Goal: Task Accomplishment & Management: Complete application form

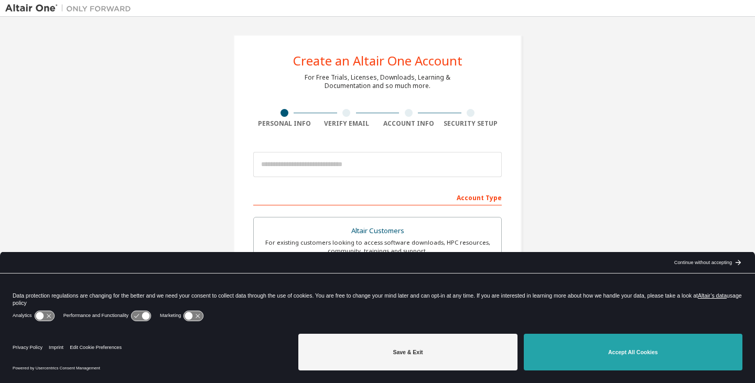
click at [652, 353] on button "Accept All Cookies" at bounding box center [633, 352] width 219 height 37
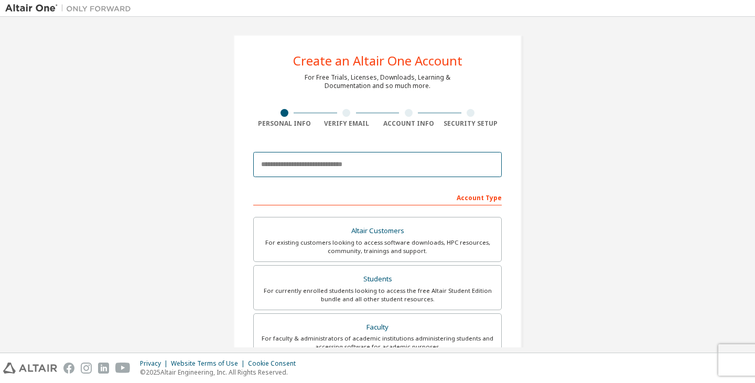
click at [354, 160] on input "email" at bounding box center [377, 164] width 249 height 25
click at [420, 164] on input "email" at bounding box center [377, 164] width 249 height 25
type input "**********"
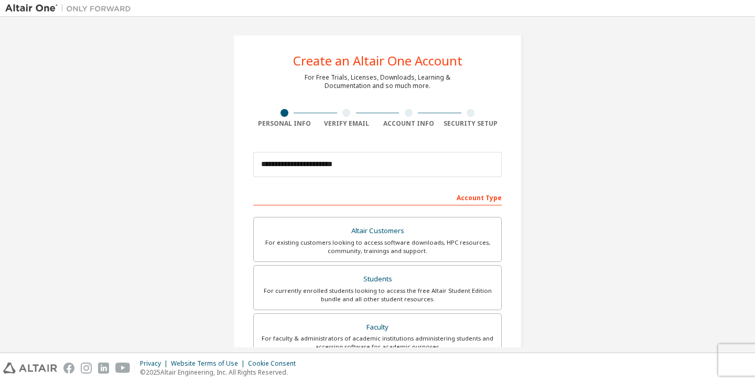
click at [372, 289] on div "For currently enrolled students looking to access the free Altair Student Editi…" at bounding box center [377, 295] width 235 height 17
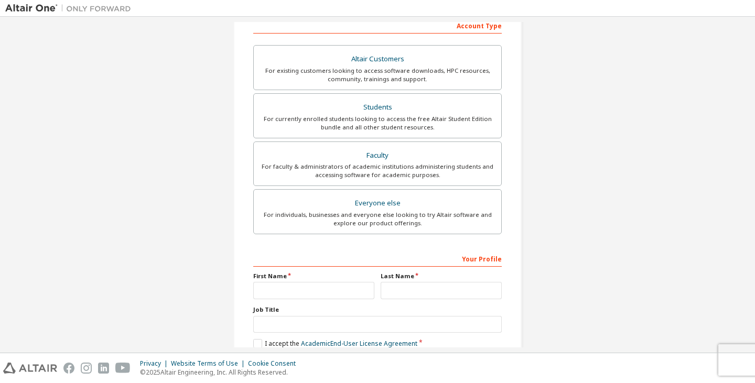
scroll to position [175, 0]
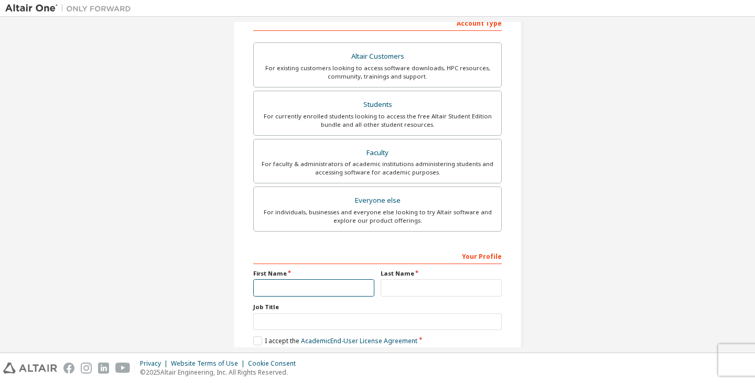
drag, startPoint x: 275, startPoint y: 289, endPoint x: 287, endPoint y: 286, distance: 12.6
click at [276, 289] on input "text" at bounding box center [313, 287] width 121 height 17
type input "*******"
click at [394, 286] on input "text" at bounding box center [441, 287] width 121 height 17
type input "*********"
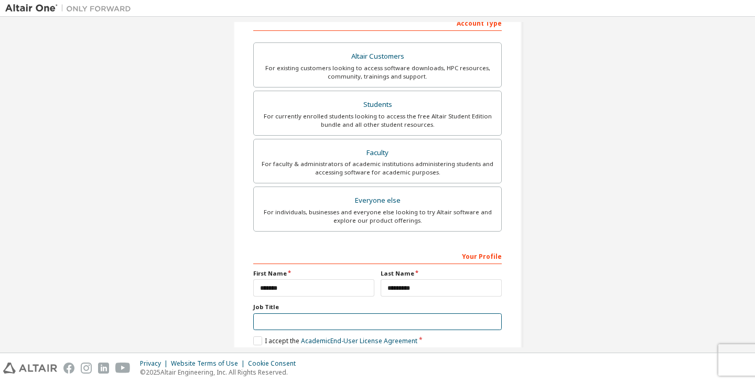
click at [309, 322] on input "text" at bounding box center [377, 322] width 249 height 17
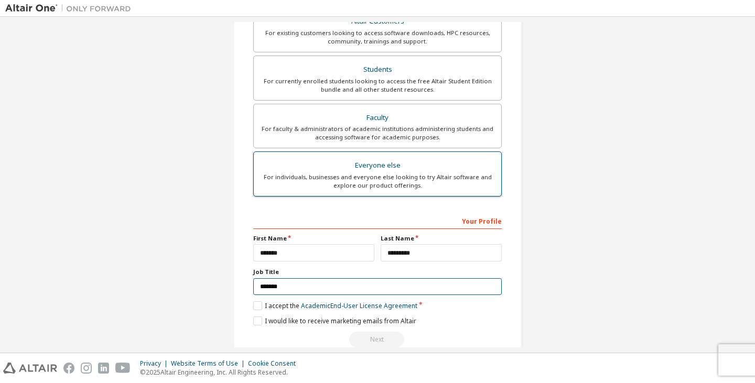
scroll to position [230, 0]
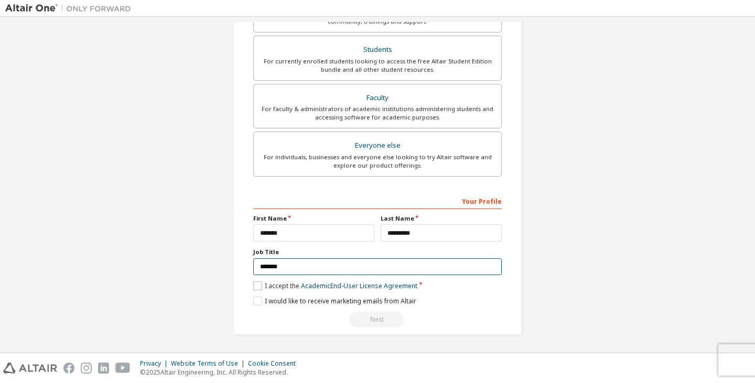
type input "*******"
click at [254, 283] on label "I accept the Academic End-User License Agreement" at bounding box center [335, 286] width 164 height 9
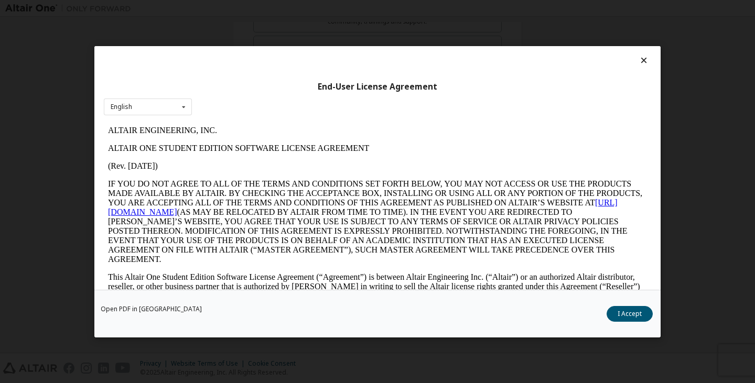
scroll to position [0, 0]
click at [630, 315] on button "I Accept" at bounding box center [630, 314] width 46 height 16
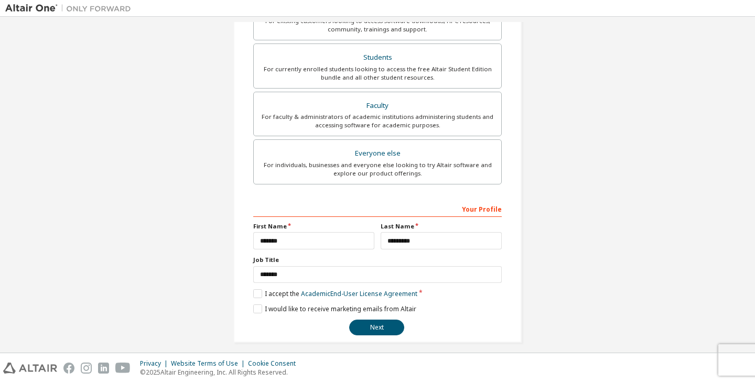
scroll to position [230, 0]
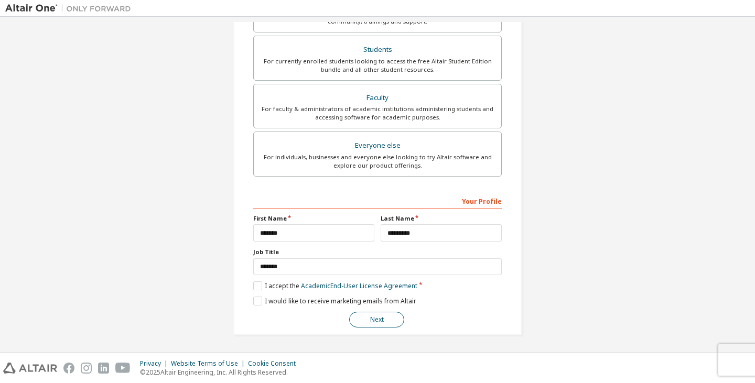
click at [370, 324] on button "Next" at bounding box center [376, 320] width 55 height 16
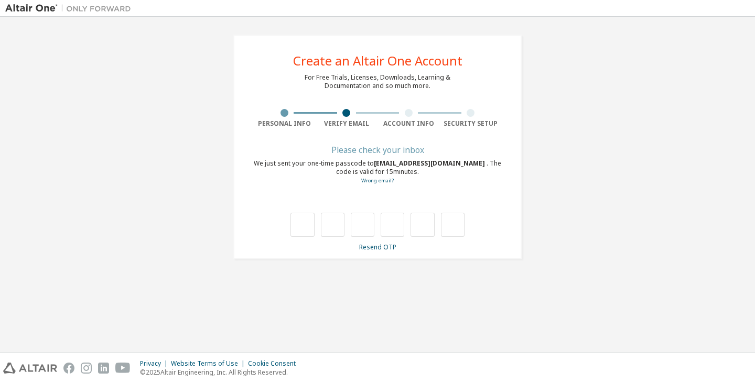
scroll to position [0, 0]
click at [298, 229] on input "text" at bounding box center [302, 225] width 24 height 24
type input "*"
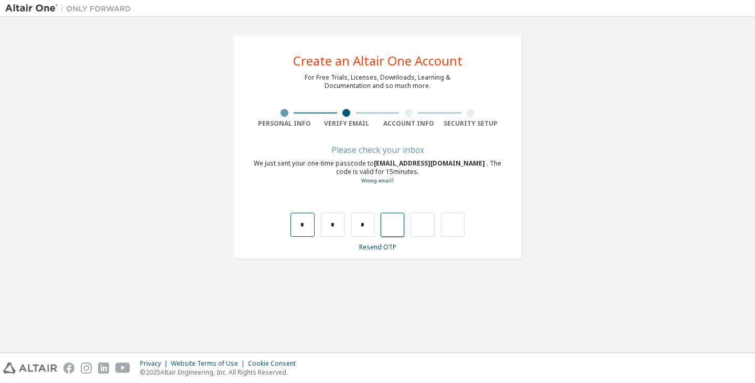
type input "*"
